Goal: Register for event/course

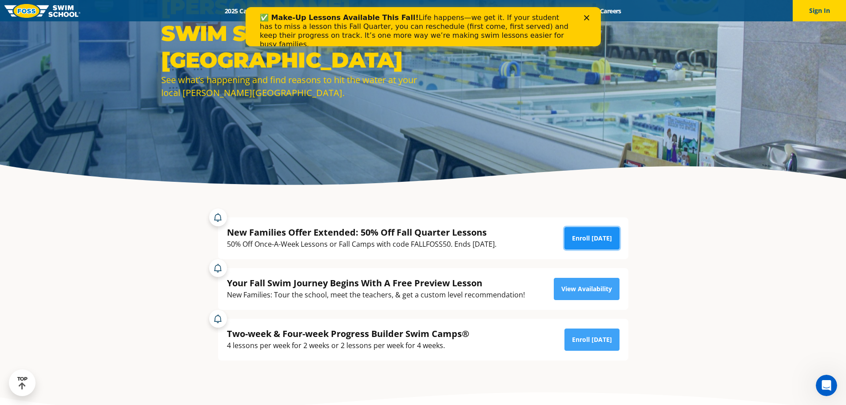
click at [581, 236] on link "Enroll Today" at bounding box center [592, 238] width 55 height 22
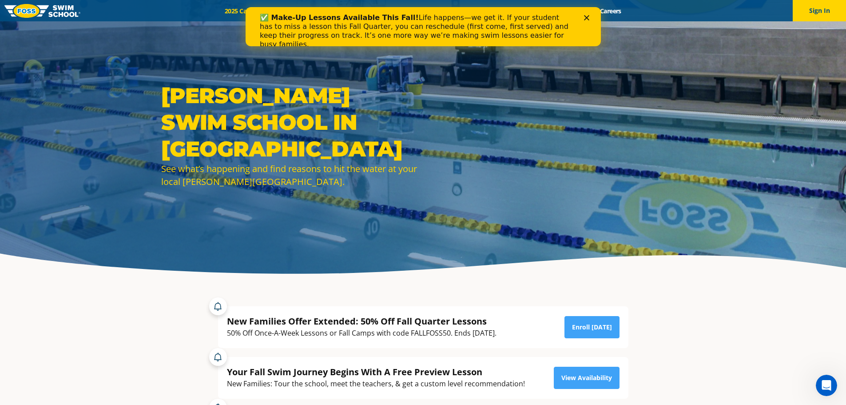
click at [287, 14] on b "✅ Make-Up Lessons Available This Fall!" at bounding box center [338, 17] width 159 height 8
click at [590, 15] on div "✅ Make-Up Lessons Available This Fall! Life happens—we get it. If your student …" at bounding box center [422, 31] width 355 height 41
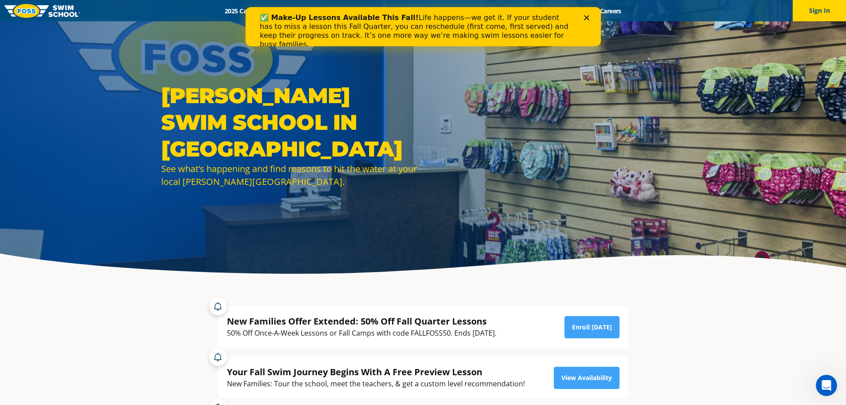
click at [589, 19] on div "Close" at bounding box center [588, 17] width 9 height 5
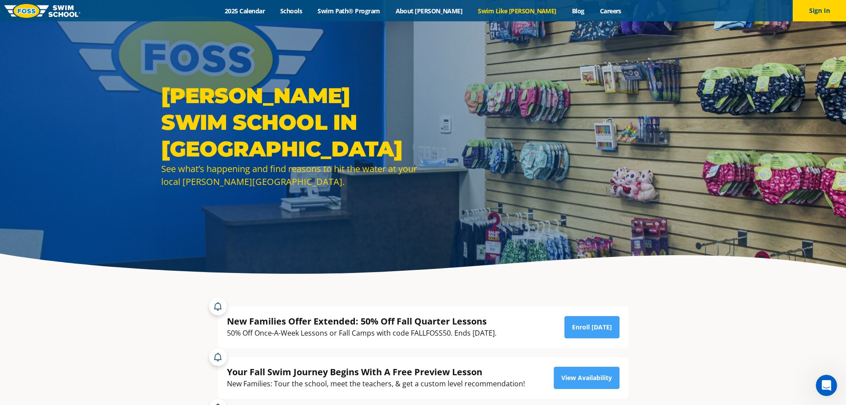
click at [514, 13] on link "Swim Like [PERSON_NAME]" at bounding box center [517, 11] width 94 height 8
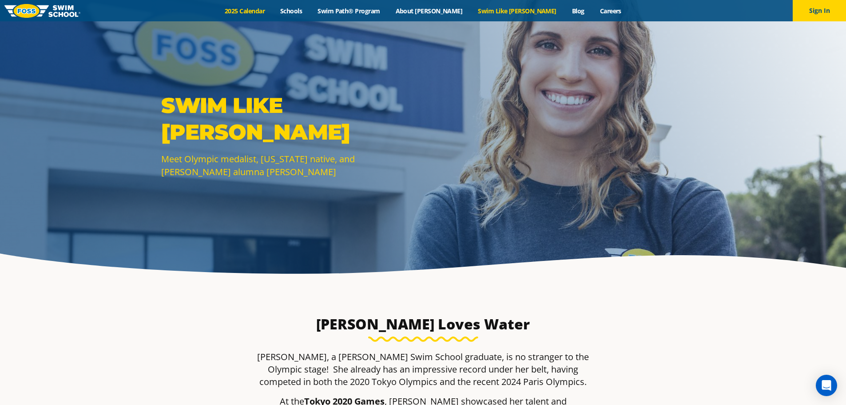
click at [273, 14] on link "2025 Calendar" at bounding box center [245, 11] width 56 height 8
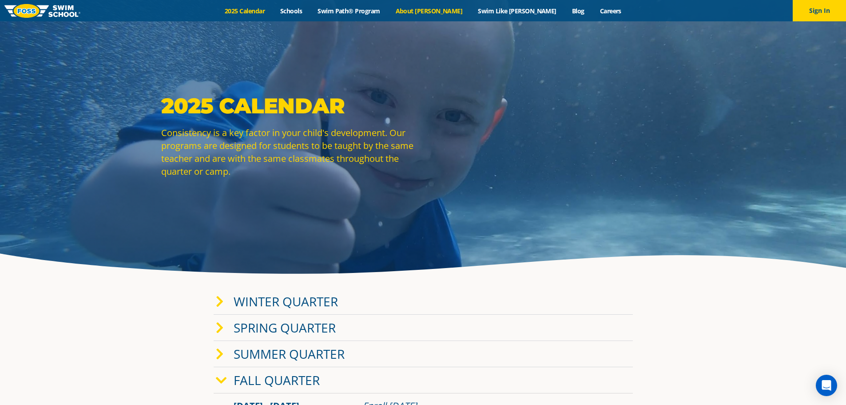
click at [456, 12] on link "About [PERSON_NAME]" at bounding box center [429, 11] width 83 height 8
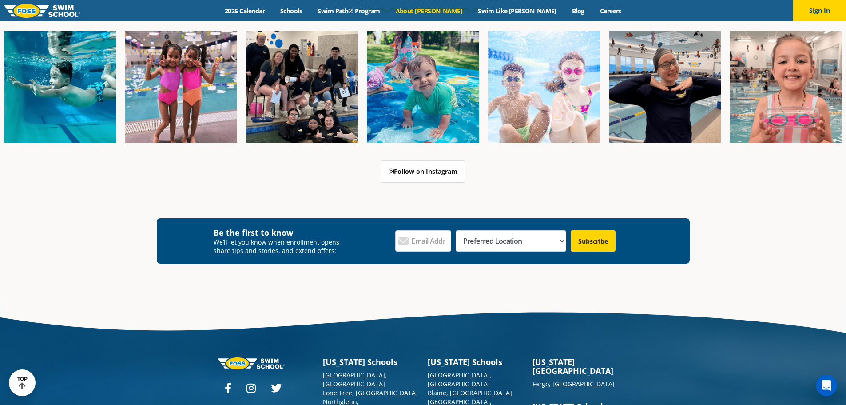
scroll to position [2385, 0]
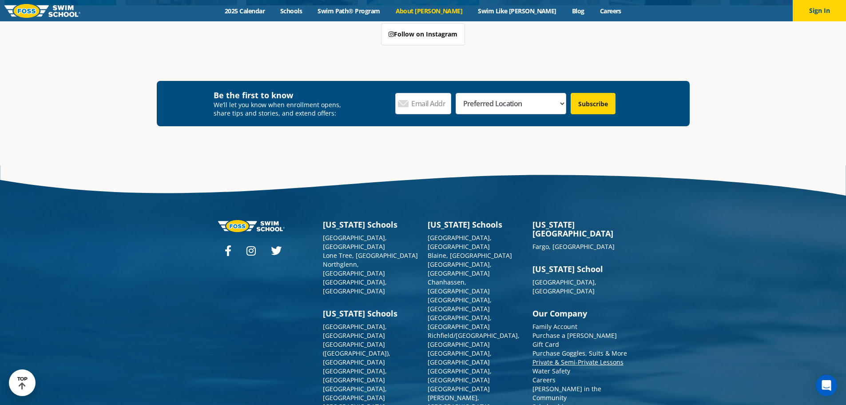
click at [559, 358] on link "Private & Semi-Private Lessons" at bounding box center [578, 362] width 91 height 8
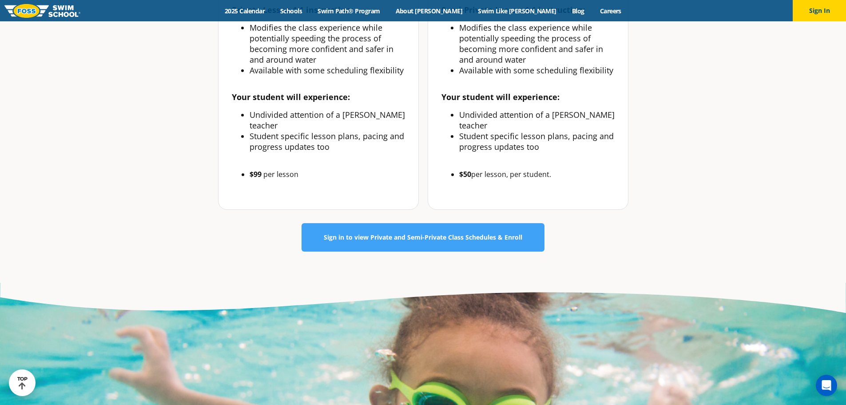
scroll to position [577, 0]
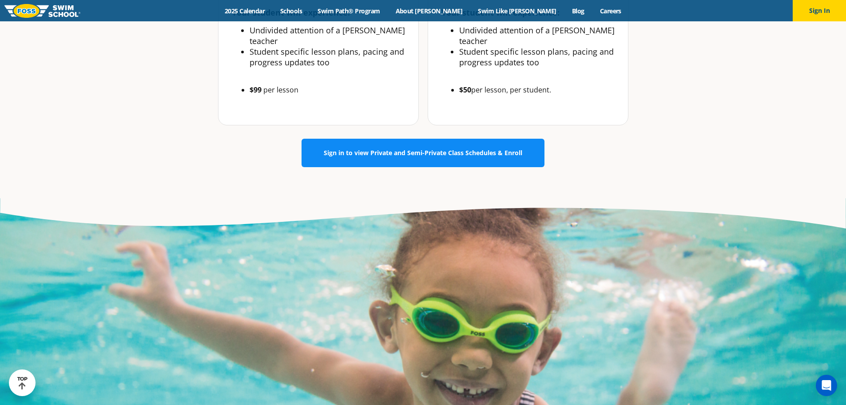
click at [412, 150] on span "Sign in to view Private and Semi-Private Class Schedules & Enroll" at bounding box center [423, 153] width 199 height 6
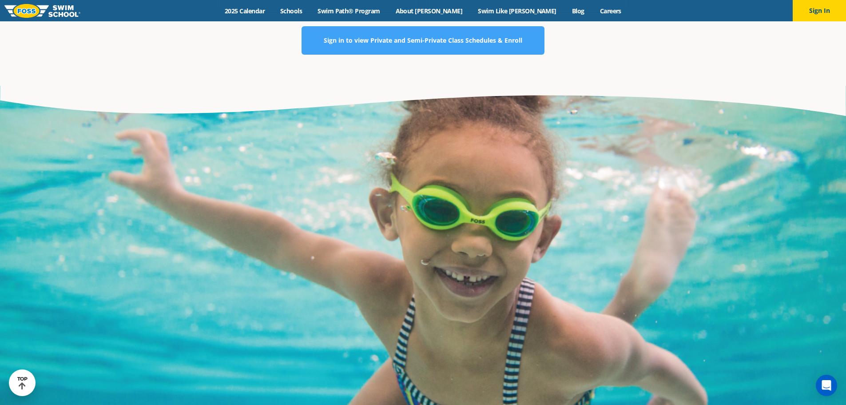
scroll to position [533, 0]
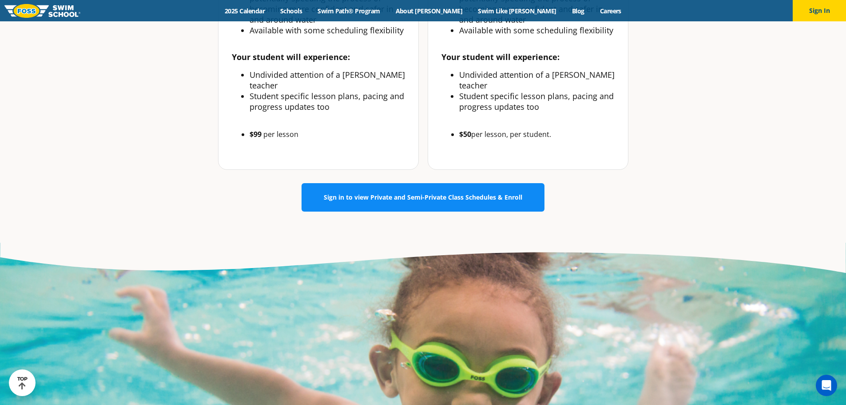
click at [489, 194] on span "Sign in to view Private and Semi-Private Class Schedules & Enroll" at bounding box center [423, 197] width 199 height 6
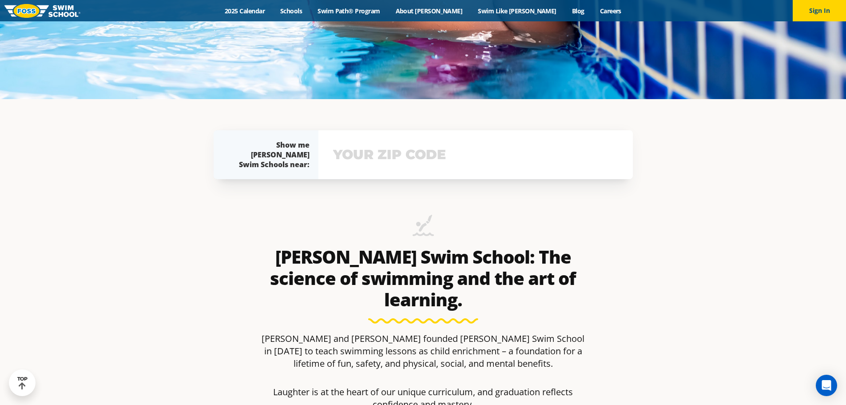
scroll to position [311, 0]
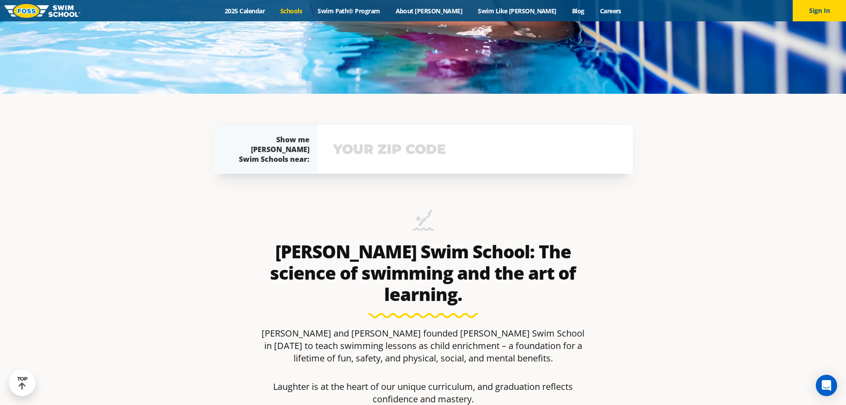
click at [310, 11] on link "Schools" at bounding box center [291, 11] width 37 height 8
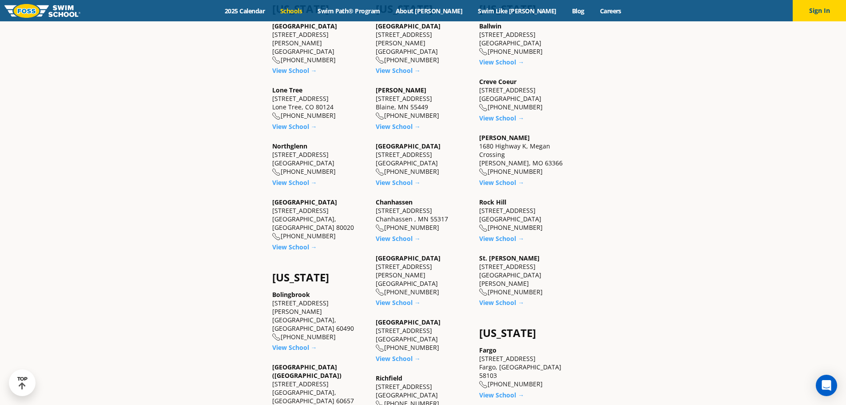
scroll to position [400, 0]
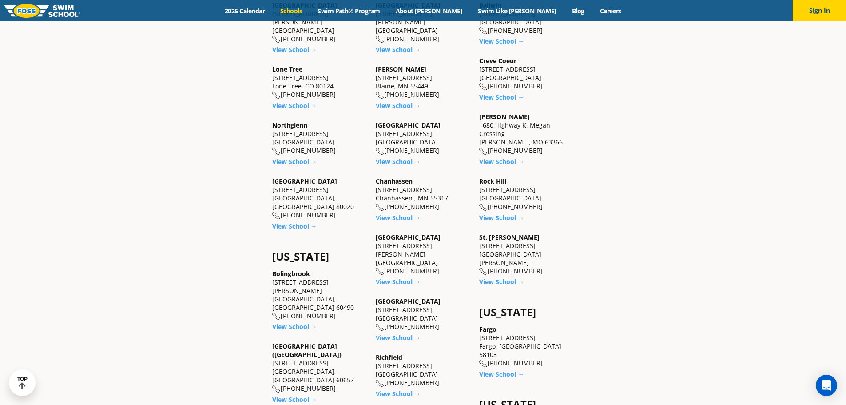
drag, startPoint x: 376, startPoint y: 302, endPoint x: 435, endPoint y: 310, distance: 60.1
click at [435, 310] on div "Plymouth 3155 Empire Lane N Plymouth, MN 55447 (763) 432-1600" at bounding box center [423, 314] width 95 height 34
copy div "3155 Empire Lane N Plymouth, MN 55447"
click at [376, 246] on div "Maple Grove 9455 Garland Lane Maple Grove, MN 55311 (763) 416-8993" at bounding box center [423, 254] width 95 height 43
drag, startPoint x: 377, startPoint y: 247, endPoint x: 445, endPoint y: 252, distance: 69.1
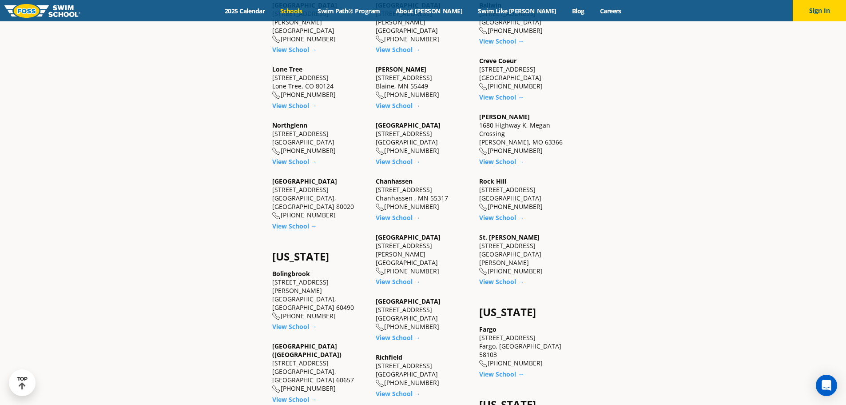
click at [445, 252] on div "Maple Grove 9455 Garland Lane Maple Grove, MN 55311 (763) 416-8993" at bounding box center [423, 254] width 95 height 43
copy div "9455 Garland Lane Maple Grove, MN 55311"
click at [564, 14] on link "Blog" at bounding box center [578, 11] width 28 height 8
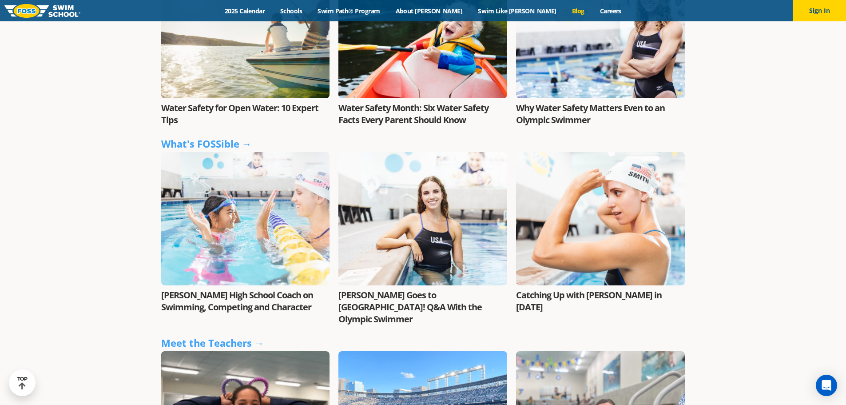
scroll to position [977, 0]
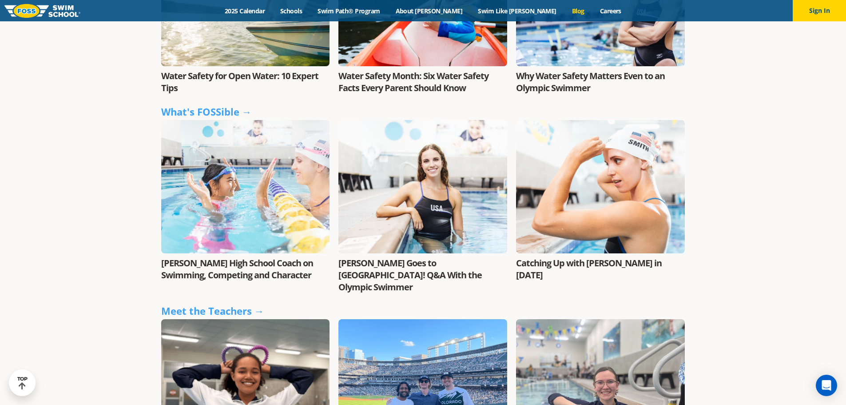
click at [431, 225] on div at bounding box center [422, 186] width 169 height 133
click at [429, 257] on link "[PERSON_NAME] Goes to [GEOGRAPHIC_DATA]! Q&A With the Olympic Swimmer" at bounding box center [409, 275] width 143 height 36
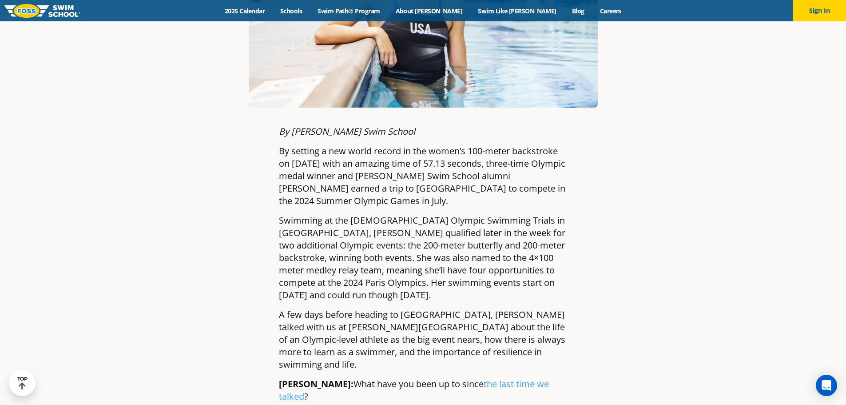
scroll to position [489, 0]
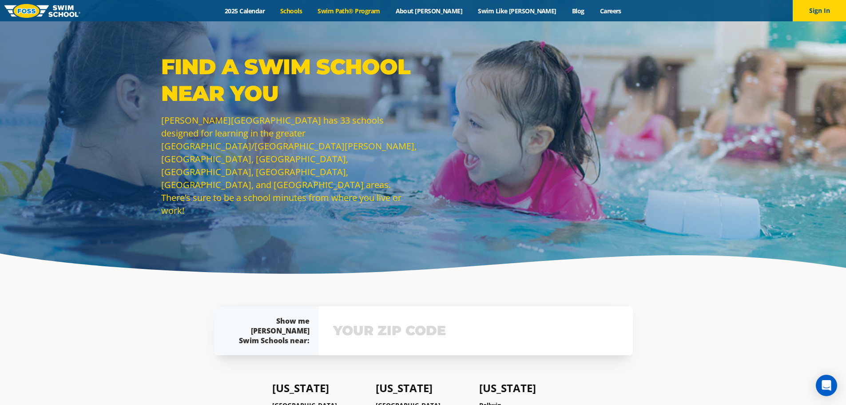
click at [373, 12] on link "Swim Path® Program" at bounding box center [349, 11] width 78 height 8
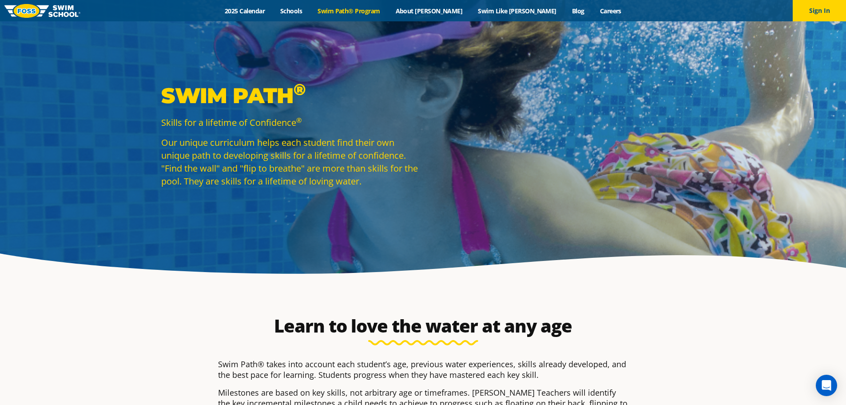
click at [360, 10] on link "Swim Path® Program" at bounding box center [349, 11] width 78 height 8
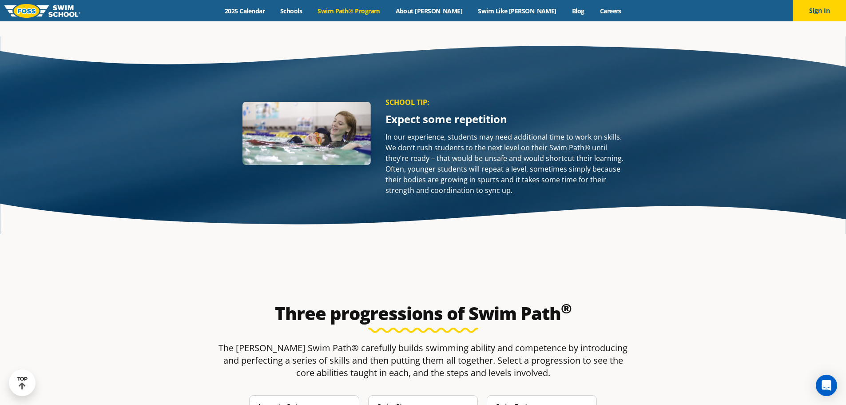
scroll to position [1377, 0]
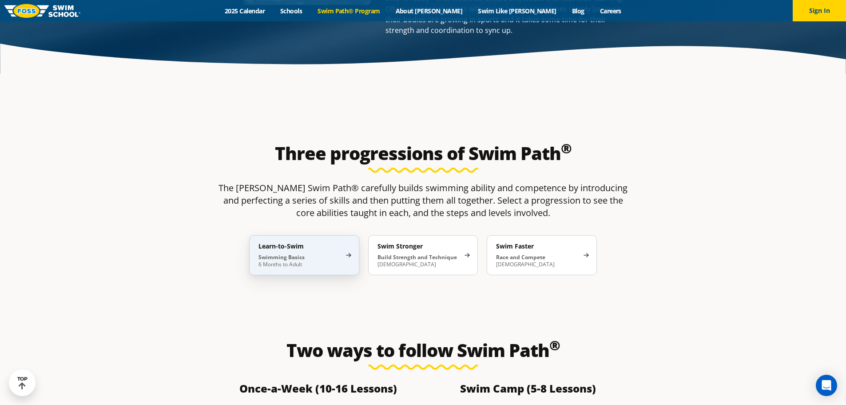
click at [328, 235] on div "Learn-to-Swim Swimming Basics 6 Months to Adult" at bounding box center [304, 255] width 110 height 40
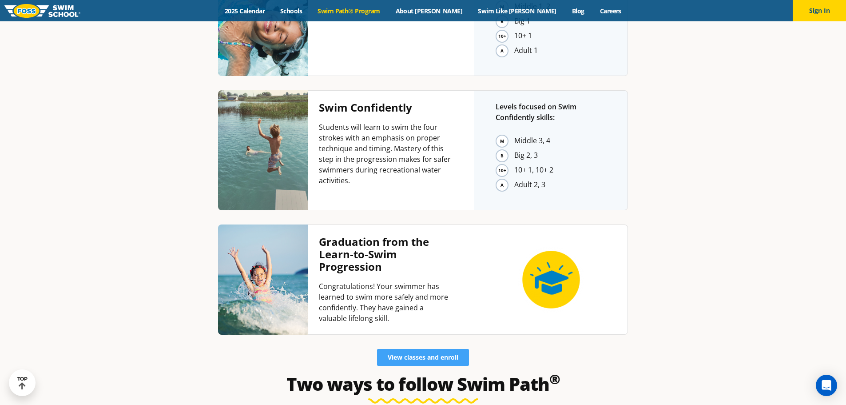
scroll to position [2092, 0]
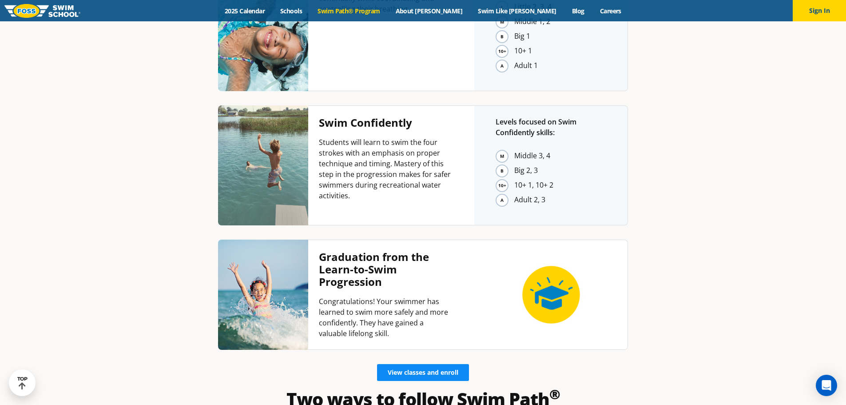
click at [409, 369] on span "View classes and enroll" at bounding box center [423, 372] width 71 height 6
